Goal: Communication & Community: Participate in discussion

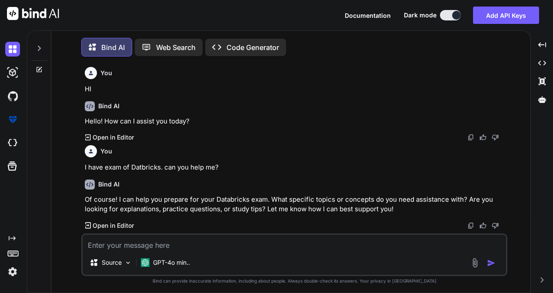
scroll to position [3075, 0]
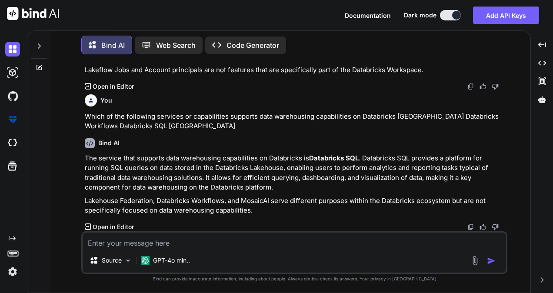
click at [39, 43] on icon at bounding box center [39, 46] width 7 height 7
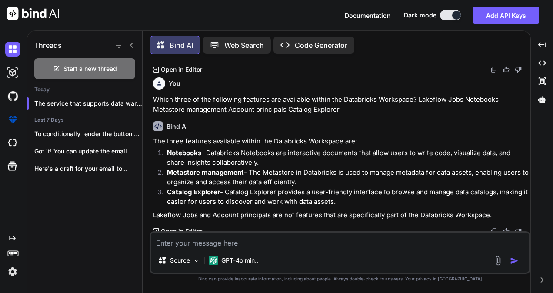
scroll to position [3239, 0]
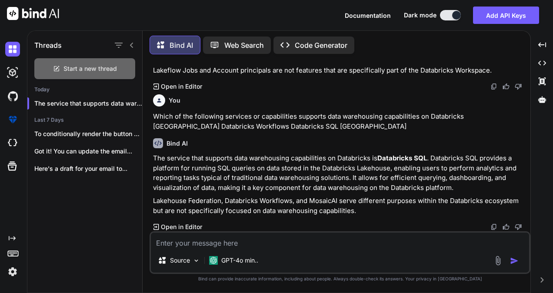
click at [97, 62] on div "Start a new thread" at bounding box center [84, 68] width 101 height 21
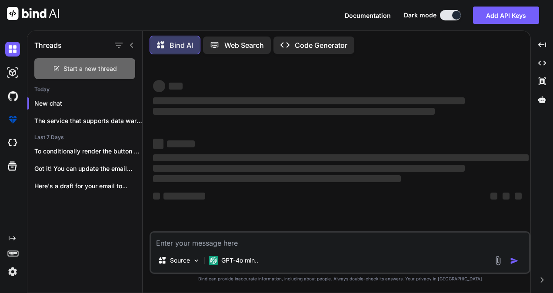
scroll to position [0, 0]
click at [191, 241] on textarea at bounding box center [340, 241] width 378 height 16
type textarea "x"
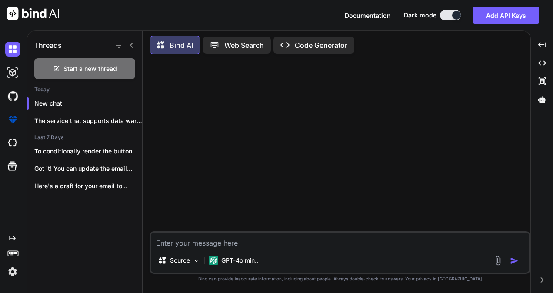
paste textarea ".css-1jy569b-MuiFormLabel-root-MuiInputLabel-root {"
type textarea ".css-1jy569b-MuiFormLabel-root-MuiInputLabel-root {"
type textarea "x"
type textarea ".css-1jy569b-MuiFormLabel-root-MuiInputLabel-root {}"
type textarea "x"
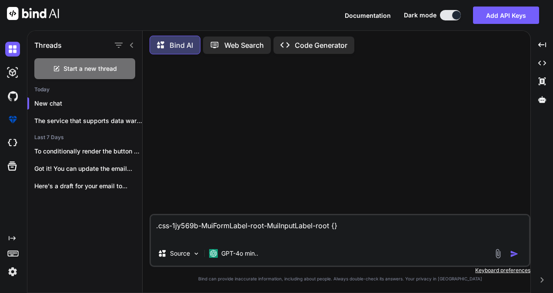
type textarea ".css-1jy569b-MuiFormLabel-root-MuiInputLabel-root {}"
type textarea "x"
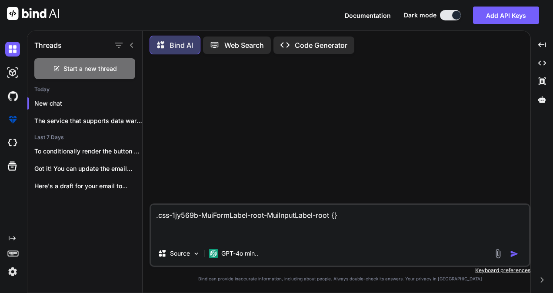
type textarea ".css-1jy569b-MuiFormLabel-root-MuiInputLabel-root {} a"
type textarea "x"
type textarea ".css-1jy569b-MuiFormLabel-root-MuiInputLabel-root {} ab"
type textarea "x"
type textarea ".css-1jy569b-MuiFormLabel-root-MuiInputLabel-root {} abo"
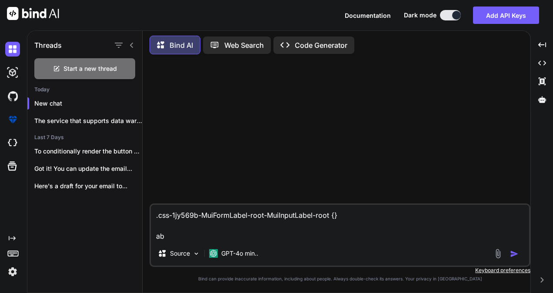
type textarea "x"
type textarea ".css-1jy569b-MuiFormLabel-root-MuiInputLabel-root {} abov"
type textarea "x"
type textarea ".css-1jy569b-MuiFormLabel-root-MuiInputLabel-root {} above"
type textarea "x"
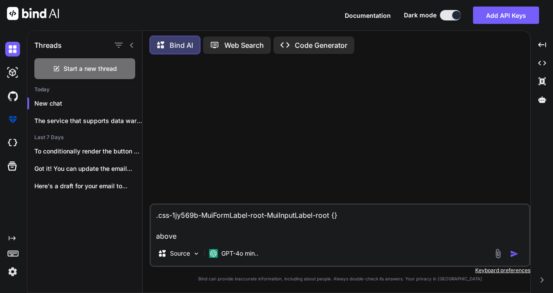
type textarea ".css-1jy569b-MuiFormLabel-root-MuiInputLabel-root {} above"
type textarea "x"
type textarea ".css-1jy569b-MuiFormLabel-root-MuiInputLabel-root {} above i"
type textarea "x"
type textarea ".css-1jy569b-MuiFormLabel-root-MuiInputLabel-root {} above is"
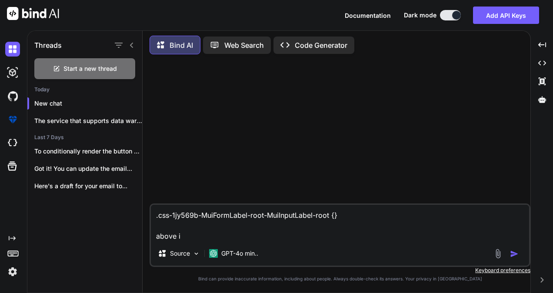
type textarea "x"
type textarea ".css-1jy569b-MuiFormLabel-root-MuiInputLabel-root {} above is"
type textarea "x"
type textarea ".css-1jy569b-MuiFormLabel-root-MuiInputLabel-root {} above is m"
type textarea "x"
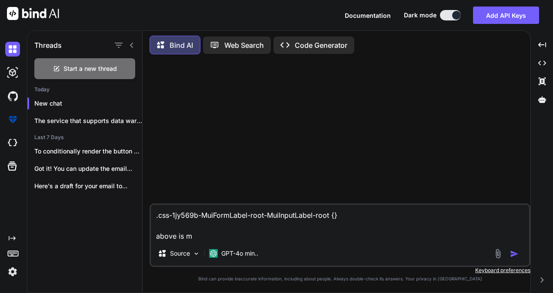
type textarea ".css-1jy569b-MuiFormLabel-root-MuiInputLabel-root {} above is my"
type textarea "x"
type textarea ".css-1jy569b-MuiFormLabel-root-MuiInputLabel-root {} above is my"
type textarea "x"
type textarea ".css-1jy569b-MuiFormLabel-root-MuiInputLabel-root {} above is my c"
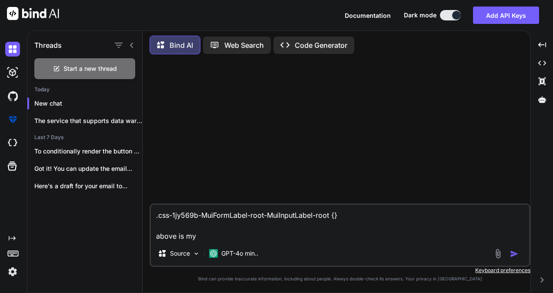
type textarea "x"
type textarea ".css-1jy569b-MuiFormLabel-root-MuiInputLabel-root {} above is my cl"
type textarea "x"
type textarea ".css-1jy569b-MuiFormLabel-root-MuiInputLabel-root {} above is my cla"
type textarea "x"
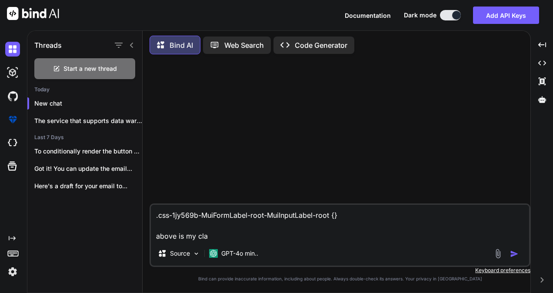
type textarea ".css-1jy569b-MuiFormLabel-root-MuiInputLabel-root {} above is my clas"
type textarea "x"
type textarea ".css-1jy569b-MuiFormLabel-root-MuiInputLabel-root {} above is my class"
type textarea "x"
type textarea ".css-1jy569b-MuiFormLabel-root-MuiInputLabel-root {} above is my class"
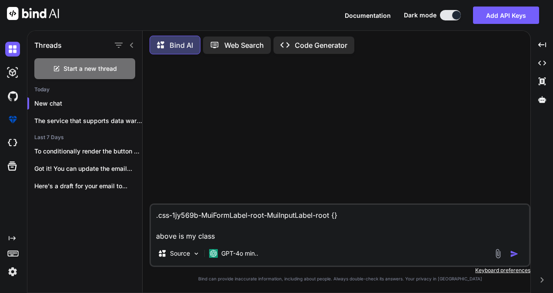
type textarea "x"
type textarea ".css-1jy569b-MuiFormLabel-root-MuiInputLabel-root {} above is my class i"
type textarea "x"
type textarea ".css-1jy569b-MuiFormLabel-root-MuiInputLabel-root {} above is my class in"
type textarea "x"
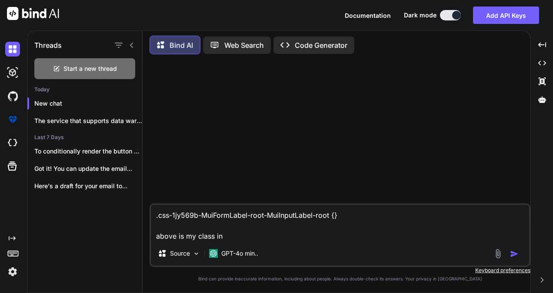
type textarea ".css-1jy569b-MuiFormLabel-root-MuiInputLabel-root {} above is my class in"
type textarea "x"
type textarea ".css-1jy569b-MuiFormLabel-root-MuiInputLabel-root {} above is my class in c"
type textarea "x"
type textarea ".css-1jy569b-MuiFormLabel-root-MuiInputLabel-root {} above is my class in cs"
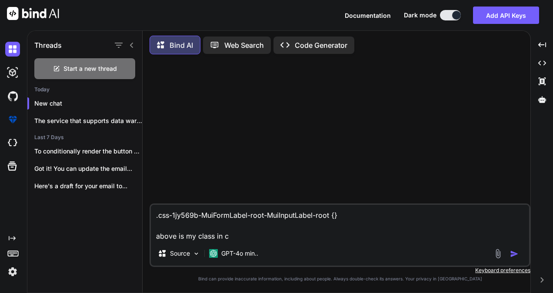
type textarea "x"
type textarea ".css-1jy569b-MuiFormLabel-root-MuiInputLabel-root {} above is my class in css"
type textarea "x"
type textarea ".css-1jy569b-MuiFormLabel-root-MuiInputLabel-root {} above is my class in css"
type textarea "x"
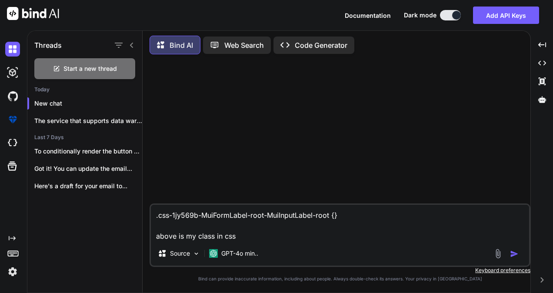
type textarea ".css-1jy569b-MuiFormLabel-root-MuiInputLabel-root {} above is my class in css w"
type textarea "x"
type textarea ".css-1jy569b-MuiFormLabel-root-MuiInputLabel-root {} above is my class in css wh"
type textarea "x"
type textarea ".css-1jy569b-MuiFormLabel-root-MuiInputLabel-root {} above is my class in css w…"
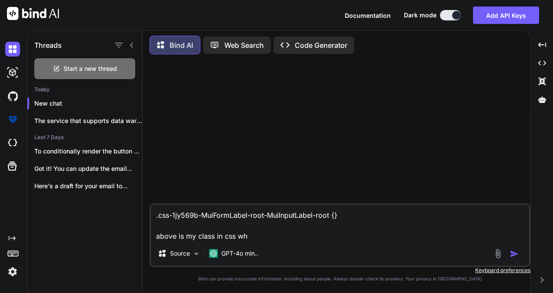
type textarea "x"
type textarea ".css-1jy569b-MuiFormLabel-root-MuiInputLabel-root {} above is my class in css w…"
type textarea "x"
type textarea ".css-1jy569b-MuiFormLabel-root-MuiInputLabel-root {} above is my class in css w…"
type textarea "x"
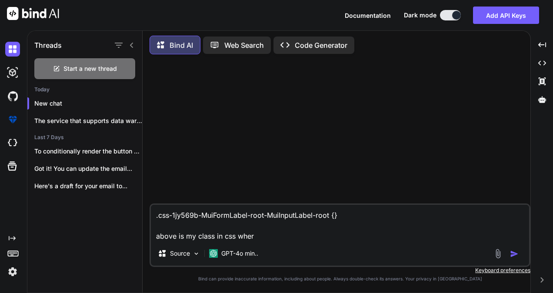
type textarea ".css-1jy569b-MuiFormLabel-root-MuiInputLabel-root {} above is my class in css w…"
type textarea "x"
type textarea ".css-1jy569b-MuiFormLabel-root-MuiInputLabel-root {} above is my class in css w…"
type textarea "x"
type textarea ".css-1jy569b-MuiFormLabel-root-MuiInputLabel-root {} above is my class in css w…"
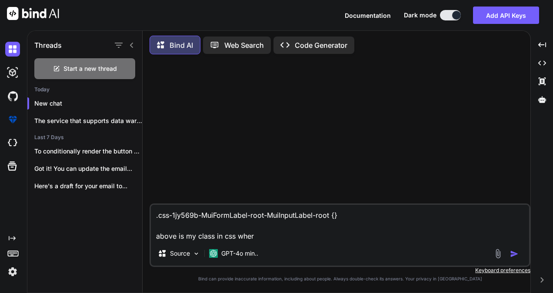
type textarea "x"
type textarea ".css-1jy569b-MuiFormLabel-root-MuiInputLabel-root {} above is my class in css w…"
type textarea "x"
type textarea ".css-1jy569b-MuiFormLabel-root-MuiInputLabel-root {} above is my class in css wh"
type textarea "x"
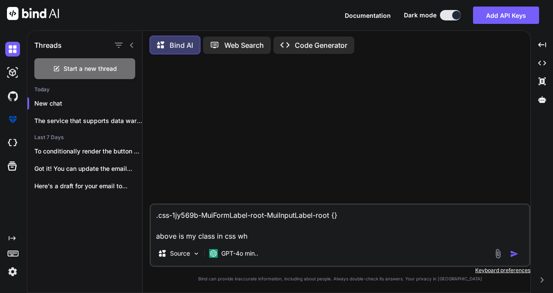
type textarea ".css-1jy569b-MuiFormLabel-root-MuiInputLabel-root {} above is my class in css w"
type textarea "x"
type textarea ".css-1jy569b-MuiFormLabel-root-MuiInputLabel-root {} above is my class in css"
type textarea "x"
type textarea ".css-1jy569b-MuiFormLabel-root-MuiInputLabel-root {} above is my class in css"
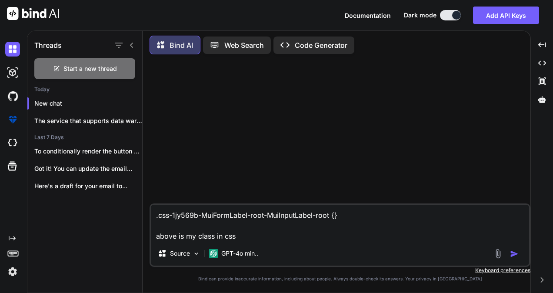
type textarea "x"
type textarea ".css-1jy569b-MuiFormLabel-root-MuiInputLabel-root {} above is my class in cs"
type textarea "x"
type textarea ".css-1jy569b-MuiFormLabel-root-MuiInputLabel-root {} above is my class in c"
type textarea "x"
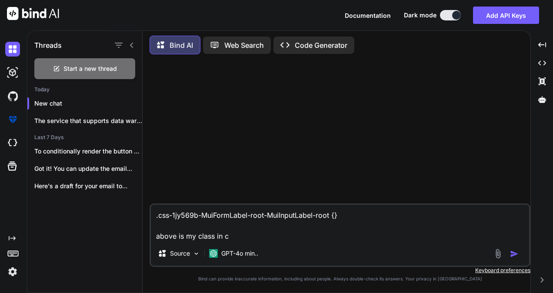
type textarea ".css-1jy569b-MuiFormLabel-root-MuiInputLabel-root {} above is my class in"
type textarea "x"
type textarea ".css-1jy569b-MuiFormLabel-root-MuiInputLabel-root {} above is my class in"
type textarea "x"
type textarea ".css-1jy569b-MuiFormLabel-root-MuiInputLabel-root {} above is my class i"
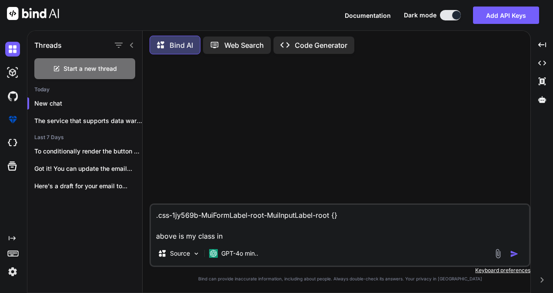
type textarea "x"
type textarea ".css-1jy569b-MuiFormLabel-root-MuiInputLabel-root {} above is my class"
type textarea "x"
type textarea ".css-1jy569b-MuiFormLabel-root-MuiInputLabel-root {} above is my class"
type textarea "x"
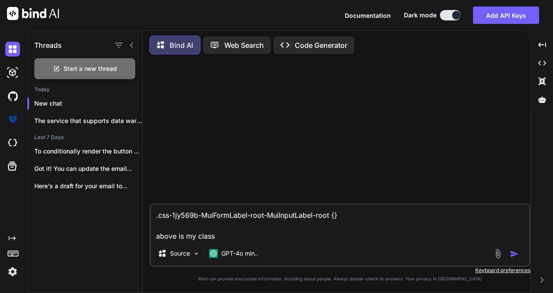
type textarea ".css-1jy569b-MuiFormLabel-root-MuiInputLabel-root {} above is my clas"
type textarea "x"
type textarea ".css-1jy569b-MuiFormLabel-root-MuiInputLabel-root {} above is my cla"
type textarea "x"
type textarea ".css-1jy569b-MuiFormLabel-root-MuiInputLabel-root {} above is my cl"
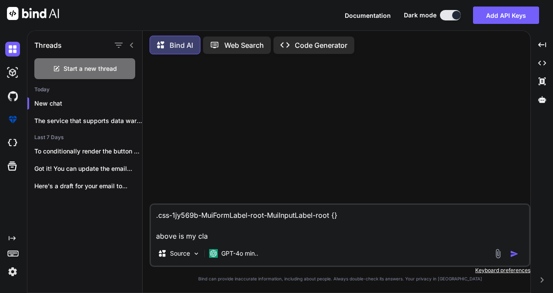
type textarea "x"
type textarea ".css-1jy569b-MuiFormLabel-root-MuiInputLabel-root {} above is my c"
type textarea "x"
type textarea ".css-1jy569b-MuiFormLabel-root-MuiInputLabel-root {} above is my"
type textarea "x"
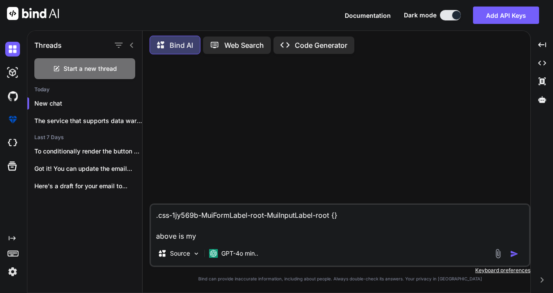
type textarea ".css-1jy569b-MuiFormLabel-root-MuiInputLabel-root {} above is my"
type textarea "x"
type textarea ".css-1jy569b-MuiFormLabel-root-MuiInputLabel-root {} above is m"
type textarea "x"
type textarea ".css-1jy569b-MuiFormLabel-root-MuiInputLabel-root {} above is"
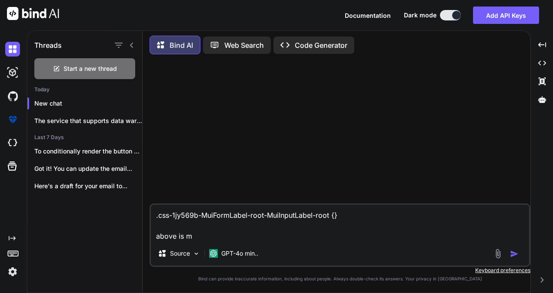
type textarea "x"
type textarea ".css-1jy569b-MuiFormLabel-root-MuiInputLabel-root {} above is"
type textarea "x"
type textarea ".css-1jy569b-MuiFormLabel-root-MuiInputLabel-root {} above [GEOGRAPHIC_DATA]"
type textarea "x"
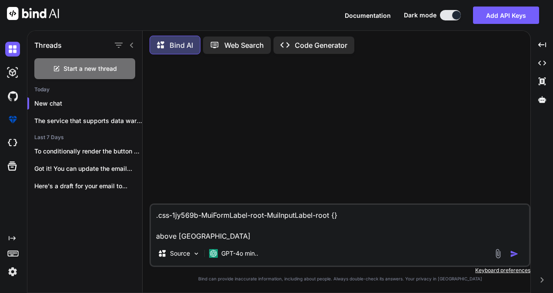
type textarea ".css-1jy569b-MuiFormLabel-root-MuiInputLabel-root {} above [GEOGRAPHIC_DATA]"
type textarea "x"
type textarea ".css-1jy569b-MuiFormLabel-root-MuiInputLabel-root {} above [GEOGRAPHIC_DATA]"
type textarea "x"
type textarea ".css-1jy569b-MuiFormLabel-root-MuiInputLabel-root {} above i scss"
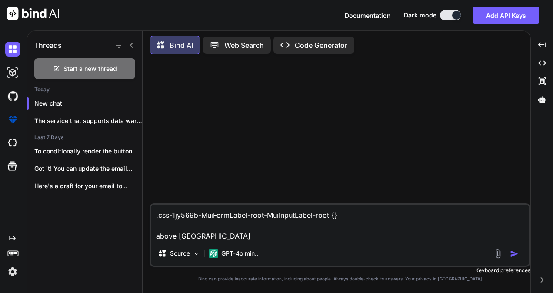
type textarea "x"
type textarea ".css-1jy569b-MuiFormLabel-root-MuiInputLabel-root {} above [GEOGRAPHIC_DATA]"
type textarea "x"
type textarea ".css-1jy569b-MuiFormLabel-root-MuiInputLabel-root {} above is css"
type textarea "x"
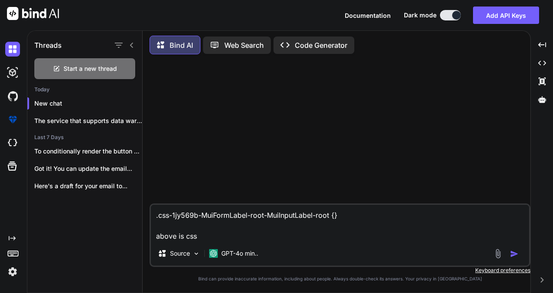
type textarea ".css-1jy569b-MuiFormLabel-root-MuiInputLabel-root {} above is css"
type textarea "x"
type textarea ".css-1jy569b-MuiFormLabel-root-MuiInputLabel-root {} above is css a"
type textarea "x"
type textarea ".css-1jy569b-MuiFormLabel-root-MuiInputLabel-root {} above is css an"
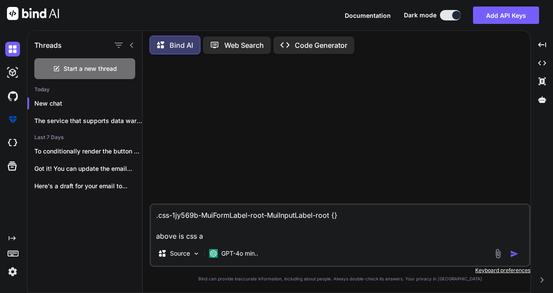
type textarea "x"
type textarea ".css-1jy569b-MuiFormLabel-root-MuiInputLabel-root {} above is css and"
type textarea "x"
type textarea ".css-1jy569b-MuiFormLabel-root-MuiInputLabel-root {} above is css and"
type textarea "x"
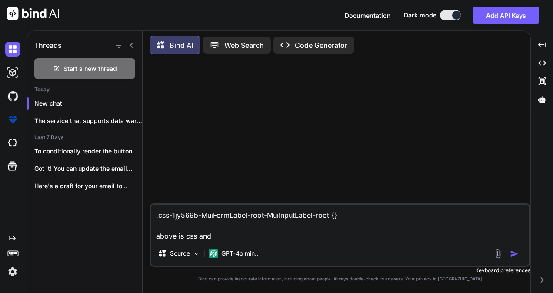
type textarea ".css-1jy569b-MuiFormLabel-root-MuiInputLabel-root {} above is css and i"
type textarea "x"
type textarea ".css-1jy569b-MuiFormLabel-root-MuiInputLabel-root {} above is css and i"
type textarea "x"
type textarea ".css-1jy569b-MuiFormLabel-root-MuiInputLabel-root {} above is css and i m"
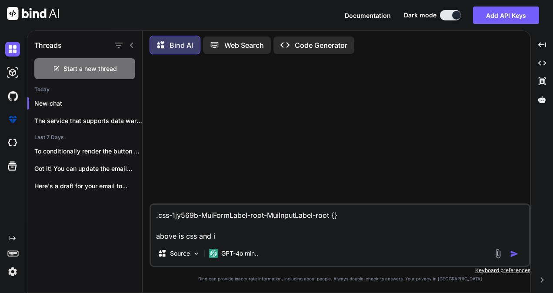
type textarea "x"
type textarea ".css-1jy569b-MuiFormLabel-root-MuiInputLabel-root {} above is css and i"
type textarea "x"
type textarea ".css-1jy569b-MuiFormLabel-root-MuiInputLabel-root {} above is css and i a"
type textarea "x"
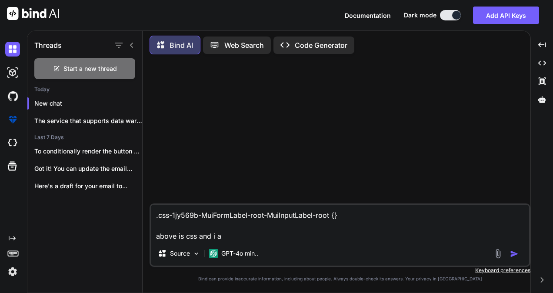
type textarea ".css-1jy569b-MuiFormLabel-root-MuiInputLabel-root {} above is css and i am"
type textarea "x"
type textarea ".css-1jy569b-MuiFormLabel-root-MuiInputLabel-root {} above is css and i am"
type textarea "x"
type textarea ".css-1jy569b-MuiFormLabel-root-MuiInputLabel-root {} above is css and i am u"
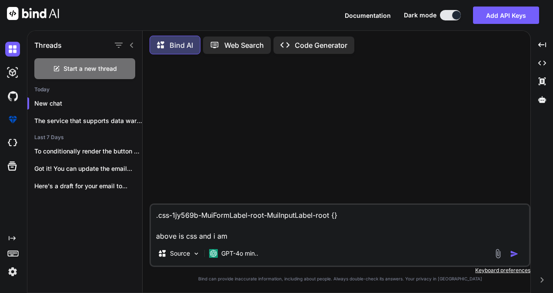
type textarea "x"
type textarea ".css-1jy569b-MuiFormLabel-root-MuiInputLabel-root {} above is css and i am us"
type textarea "x"
type textarea ".css-1jy569b-MuiFormLabel-root-MuiInputLabel-root {} above is css and i am usi"
type textarea "x"
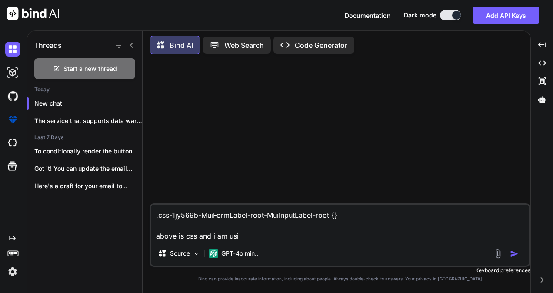
type textarea ".css-1jy569b-MuiFormLabel-root-MuiInputLabel-root {} above is css and i am usin"
type textarea "x"
type textarea ".css-1jy569b-MuiFormLabel-root-MuiInputLabel-root {} above is css and i am usinf"
type textarea "x"
type textarea ".css-1jy569b-MuiFormLabel-root-MuiInputLabel-root {} above is css and i am usinf"
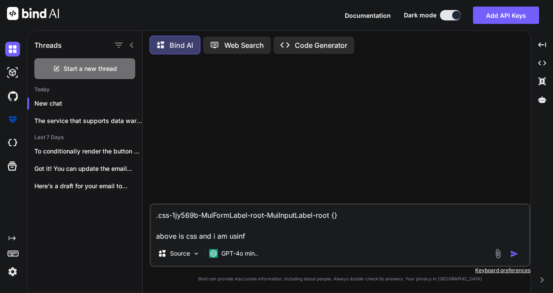
type textarea "x"
type textarea ".css-1jy569b-MuiFormLabel-root-MuiInputLabel-root {} above is css and i am usin…"
type textarea "x"
type textarea ".css-1jy569b-MuiFormLabel-root-MuiInputLabel-root {} above is css and i am usinf"
type textarea "x"
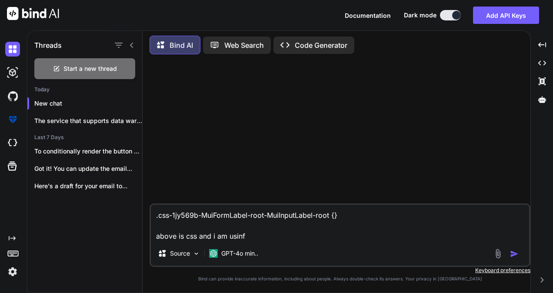
type textarea ".css-1jy569b-MuiFormLabel-root-MuiInputLabel-root {} above is css and i am usinf"
type textarea "x"
type textarea ".css-1jy569b-MuiFormLabel-root-MuiInputLabel-root {} above is css and i am usin"
type textarea "x"
type textarea ".css-1jy569b-MuiFormLabel-root-MuiInputLabel-root {} above is css and i am using"
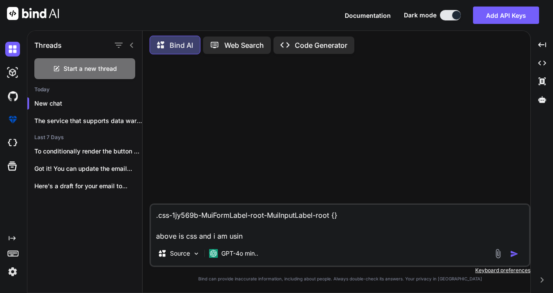
type textarea "x"
type textarea ".css-1jy569b-MuiFormLabel-root-MuiInputLabel-root {} above is css and i am using"
type textarea "x"
type textarea ".css-1jy569b-MuiFormLabel-root-MuiInputLabel-root {} above is css and i am usin…"
type textarea "x"
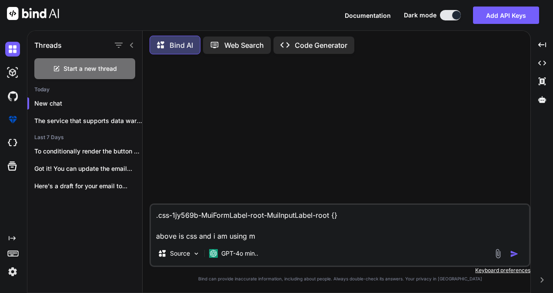
type textarea ".css-1jy569b-MuiFormLabel-root-MuiInputLabel-root {} above is css and i am usin…"
type textarea "x"
type textarea ".css-1jy569b-MuiFormLabel-root-MuiInputLabel-root {} above is css and i am usin…"
type textarea "x"
type textarea ".css-1jy569b-MuiFormLabel-root-MuiInputLabel-root {} above is css and i am usin…"
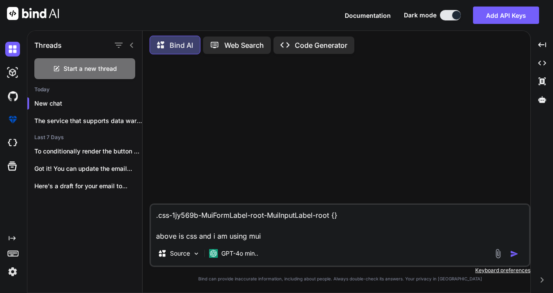
type textarea "x"
type textarea ".css-1jy569b-MuiFormLabel-root-MuiInputLabel-root {} above is css and i am usin…"
type textarea "x"
type textarea ".css-1jy569b-MuiFormLabel-root-MuiInputLabel-root {} above is css and i am usin…"
type textarea "x"
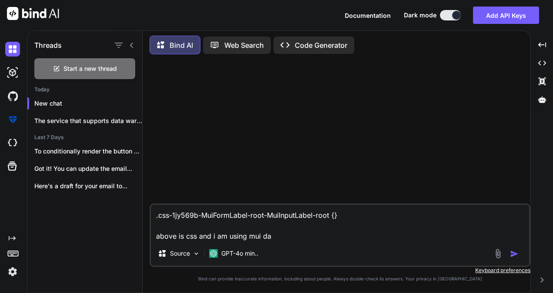
type textarea ".css-1jy569b-MuiFormLabel-root-MuiInputLabel-root {} above is css and i am usin…"
type textarea "x"
type textarea ".css-1jy569b-MuiFormLabel-root-MuiInputLabel-root {} above is css and i am usin…"
type textarea "x"
type textarea ".css-1jy569b-MuiFormLabel-root-MuiInputLabel-root {} above is css and i am usin…"
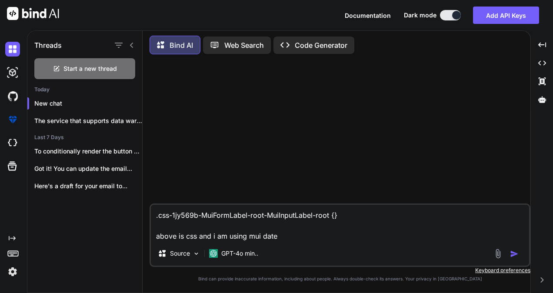
type textarea "x"
type textarea ".css-1jy569b-MuiFormLabel-root-MuiInputLabel-root {} above is css and i am usin…"
type textarea "x"
type textarea ".css-1jy569b-MuiFormLabel-root-MuiInputLabel-root {} above is css and i am usin…"
type textarea "x"
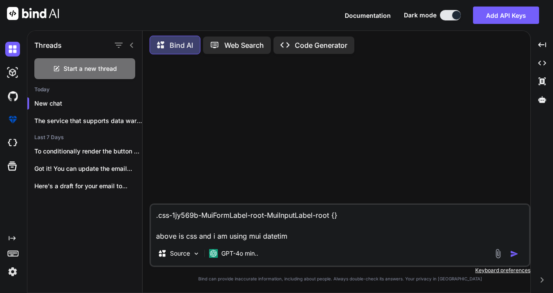
type textarea ".css-1jy569b-MuiFormLabel-root-MuiInputLabel-root {} above is css and i am usin…"
type textarea "x"
type textarea ".css-1jy569b-MuiFormLabel-root-MuiInputLabel-root {} above is css and i am usin…"
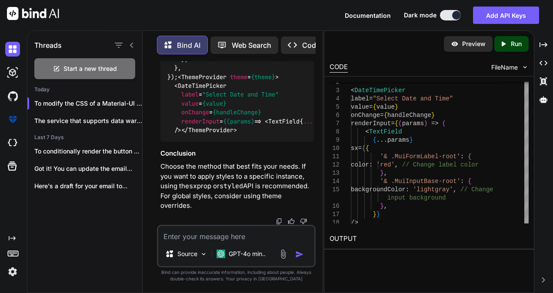
scroll to position [738, 0]
drag, startPoint x: 324, startPoint y: 57, endPoint x: 436, endPoint y: 72, distance: 113.7
click at [436, 72] on div "Threads Start a new thread [DATE] To modify the CSS of a Material-UI (MUI)... T…" at bounding box center [290, 161] width 526 height 263
click at [355, 269] on div "Preview Created with Pixso. Run CODE FileName 4 5 6 7 8 9 10 11 12 13 14 15 16 …" at bounding box center [429, 161] width 211 height 263
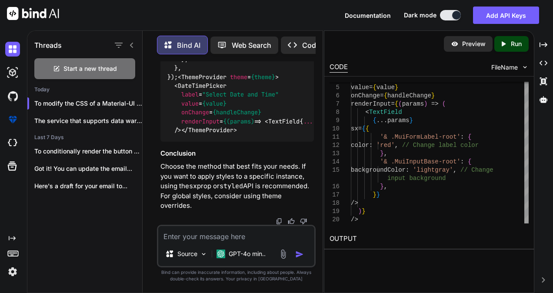
click at [515, 41] on p "Run" at bounding box center [516, 44] width 11 height 9
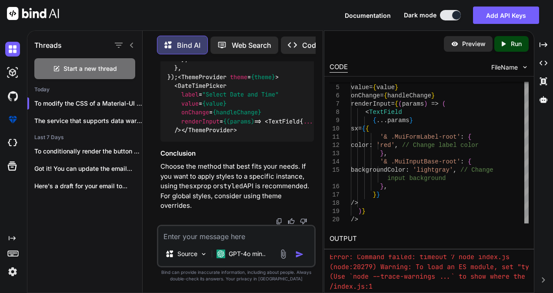
scroll to position [277, 0]
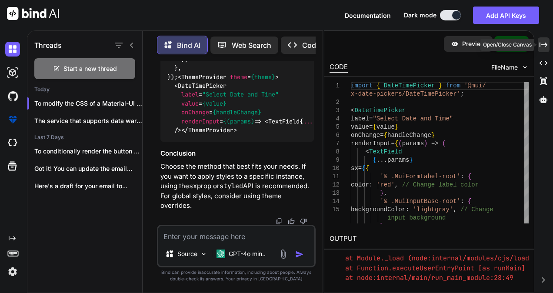
click at [543, 46] on icon "Created with Pixso." at bounding box center [544, 45] width 8 height 8
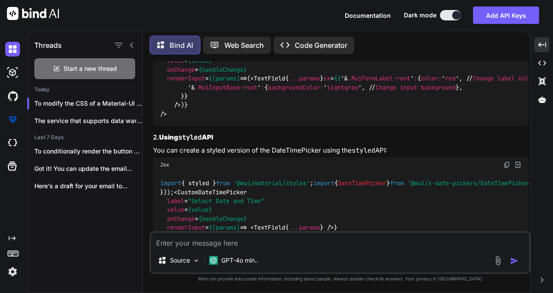
scroll to position [160, 0]
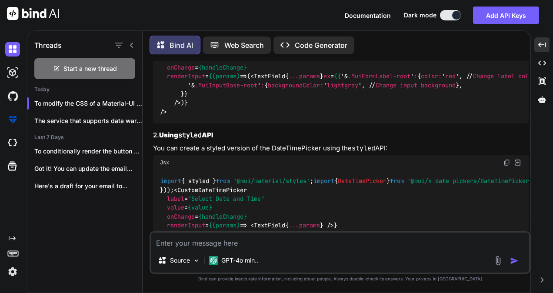
click at [183, 124] on div "import { DateTimePicker } from '@mui/x-date-pickers/DateTimePicker' ; < DateTim…" at bounding box center [341, 77] width 376 height 94
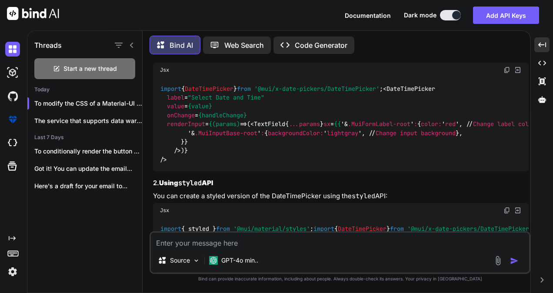
scroll to position [111, 0]
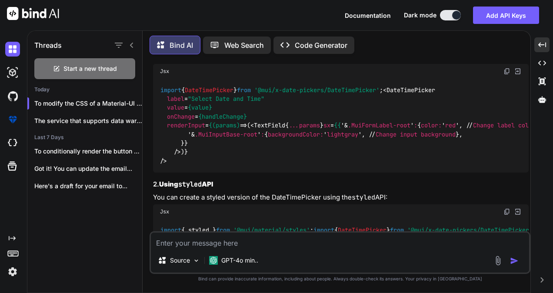
drag, startPoint x: 167, startPoint y: 144, endPoint x: 263, endPoint y: 144, distance: 95.7
click at [263, 144] on div "import { DateTimePicker } from '@mui/x-date-pickers/DateTimePicker' ; < DateTim…" at bounding box center [341, 126] width 376 height 94
copy span "renderInput = {(params) => ("
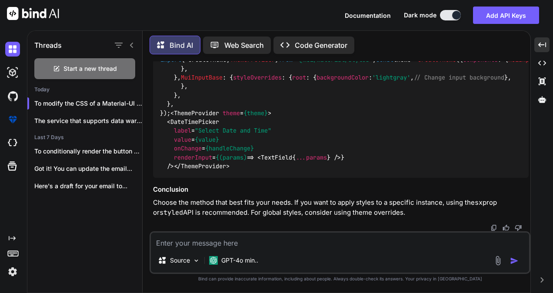
scroll to position [894, 0]
click at [230, 243] on textarea at bounding box center [340, 241] width 378 height 16
click at [282, 249] on div "Source GPT-4o min.." at bounding box center [340, 252] width 381 height 43
click at [491, 263] on div "Source GPT-4o min.." at bounding box center [340, 262] width 378 height 21
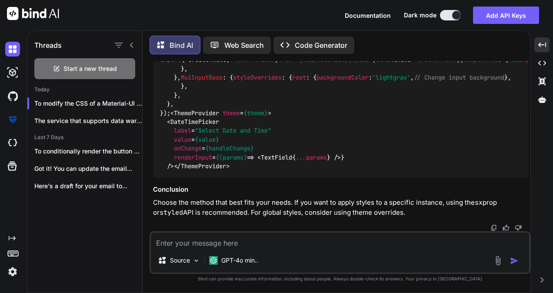
click at [498, 261] on img at bounding box center [498, 261] width 10 height 10
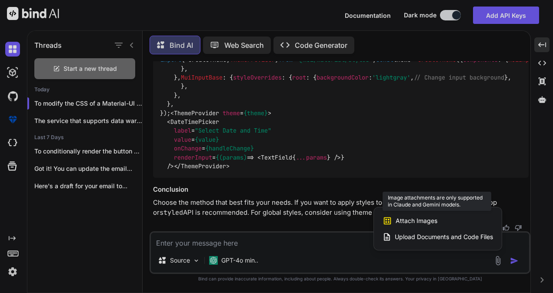
click at [421, 220] on span "Attach Images" at bounding box center [417, 221] width 42 height 9
click at [391, 217] on icon at bounding box center [387, 220] width 7 height 7
click at [415, 221] on span "Attach Images" at bounding box center [417, 221] width 42 height 9
click at [224, 260] on div at bounding box center [276, 146] width 553 height 293
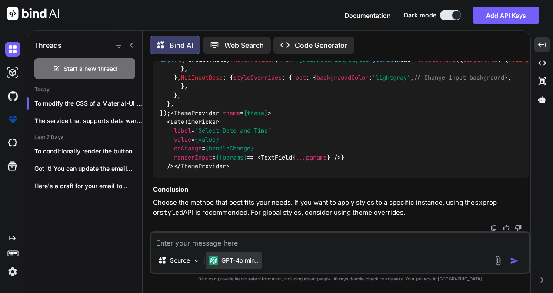
click at [217, 260] on img at bounding box center [213, 260] width 9 height 9
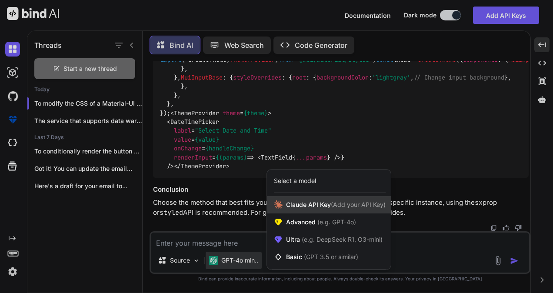
click at [303, 206] on span "[PERSON_NAME] Key (Add your API Key)" at bounding box center [336, 205] width 100 height 9
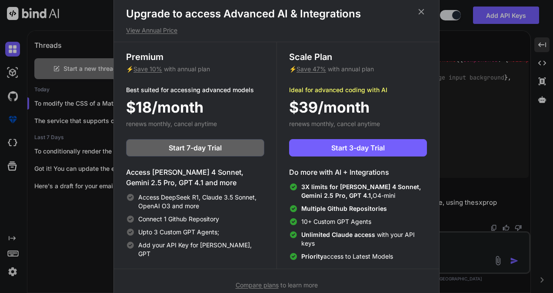
click at [420, 12] on icon at bounding box center [422, 12] width 10 height 10
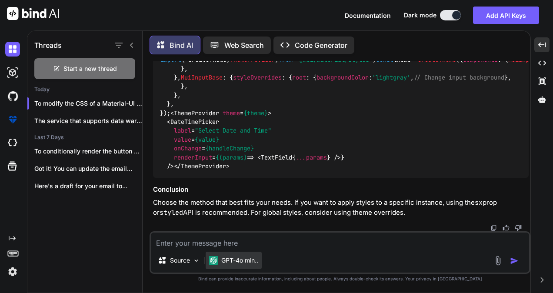
click at [227, 257] on p "GPT-4o min.." at bounding box center [239, 260] width 37 height 9
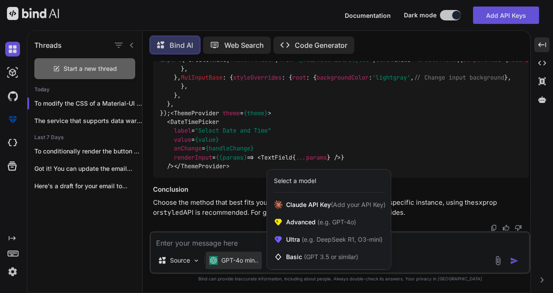
click at [191, 258] on div at bounding box center [276, 146] width 553 height 293
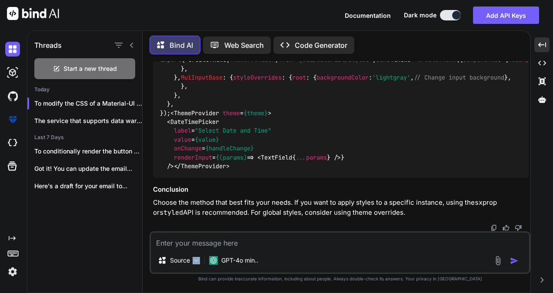
click at [191, 258] on div "Source" at bounding box center [178, 260] width 49 height 17
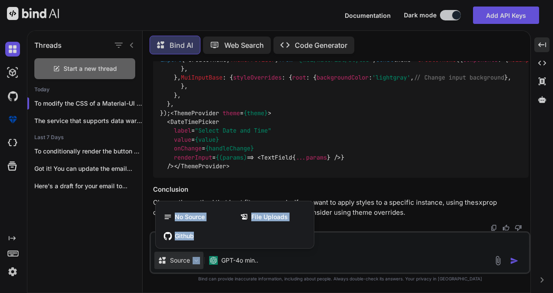
click at [358, 245] on div at bounding box center [276, 146] width 553 height 293
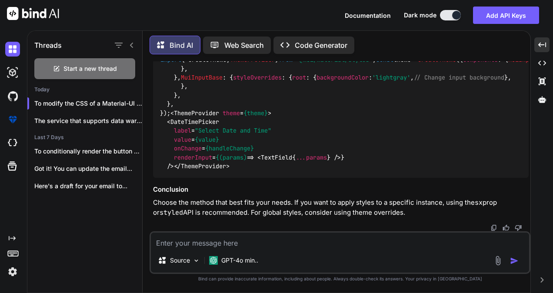
click at [498, 261] on img at bounding box center [498, 261] width 10 height 10
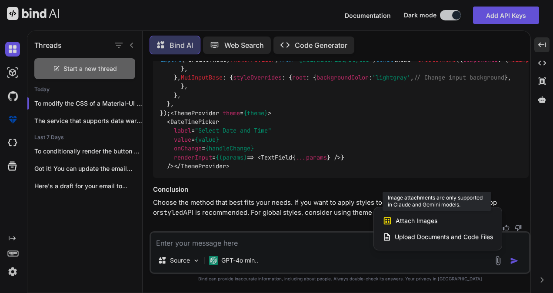
click at [423, 222] on span "Attach Images" at bounding box center [417, 221] width 42 height 9
click at [231, 257] on div at bounding box center [276, 146] width 553 height 293
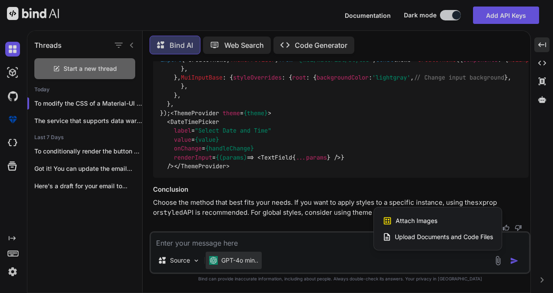
click at [221, 261] on p "GPT-4o min.." at bounding box center [239, 260] width 37 height 9
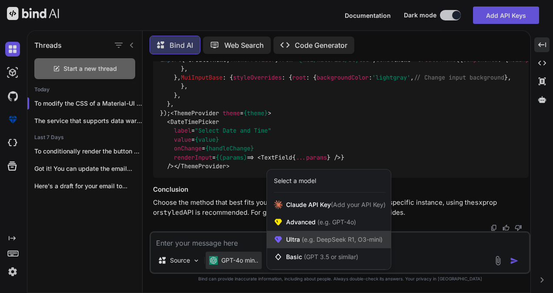
click at [323, 244] on span "Ultra (e.g. DeepSeek R1, O3-mini)" at bounding box center [334, 239] width 97 height 9
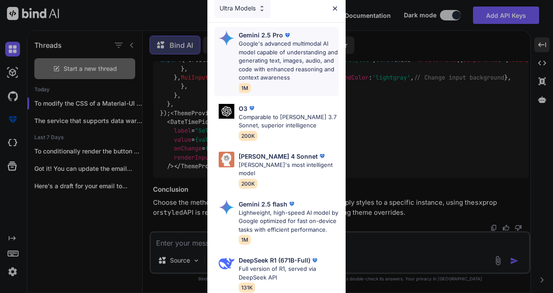
click at [270, 60] on p "Google's advanced multimodal AI model capable of understanding and generating t…" at bounding box center [289, 61] width 100 height 43
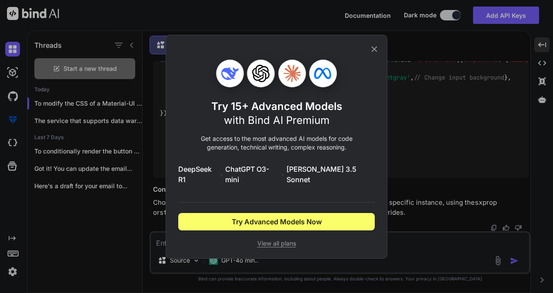
click at [376, 53] on icon at bounding box center [375, 49] width 10 height 10
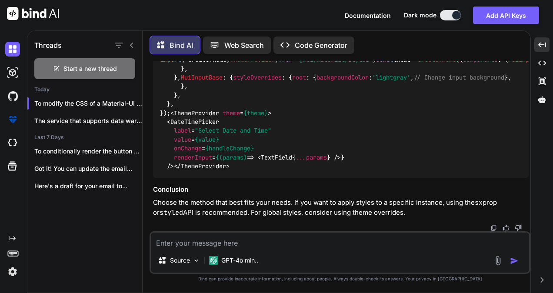
click at [217, 248] on div "Source GPT-4o min.." at bounding box center [340, 252] width 381 height 43
